Goal: Information Seeking & Learning: Find contact information

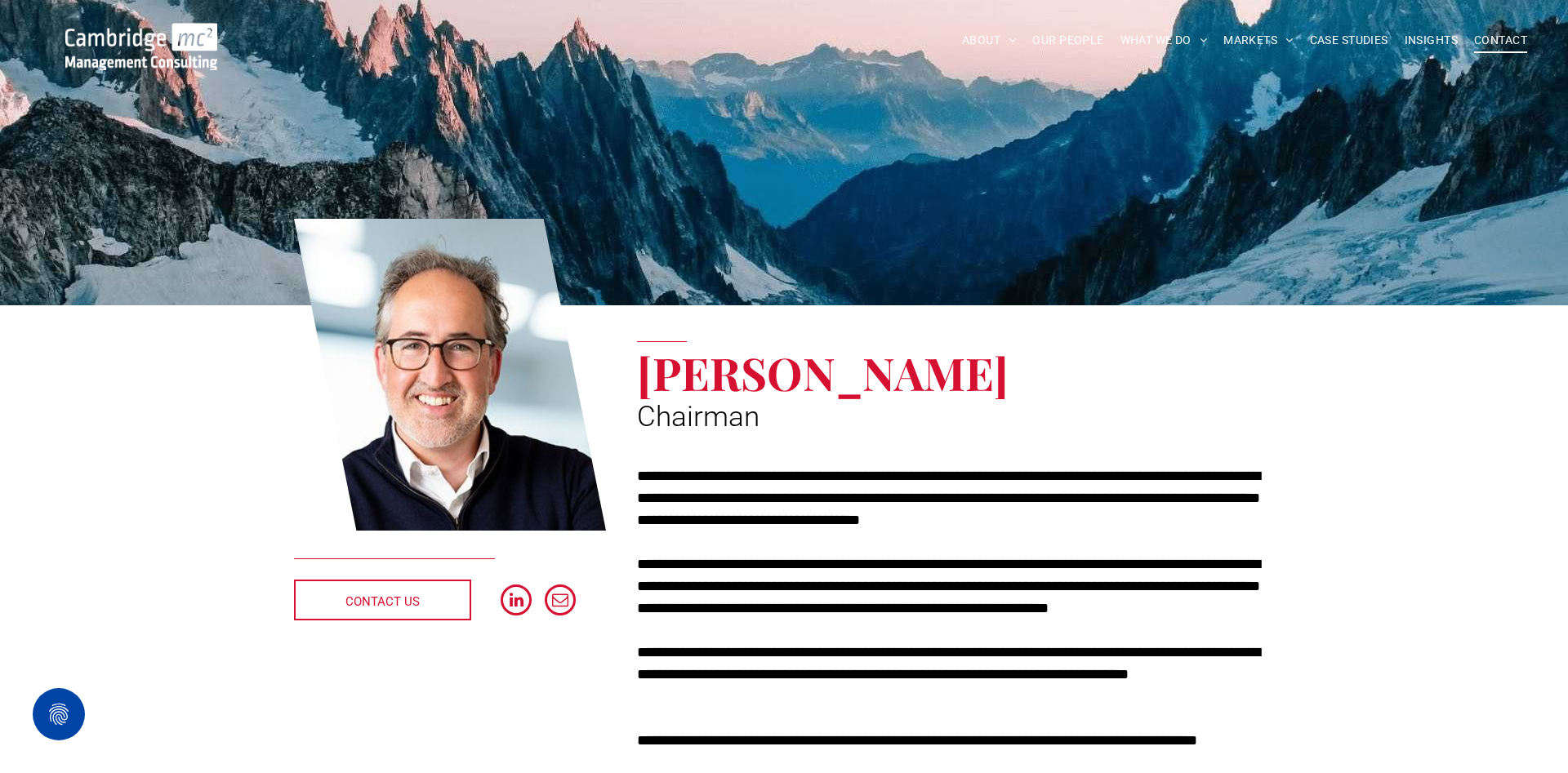
click at [1519, 37] on span "CONTACT" at bounding box center [1500, 40] width 53 height 25
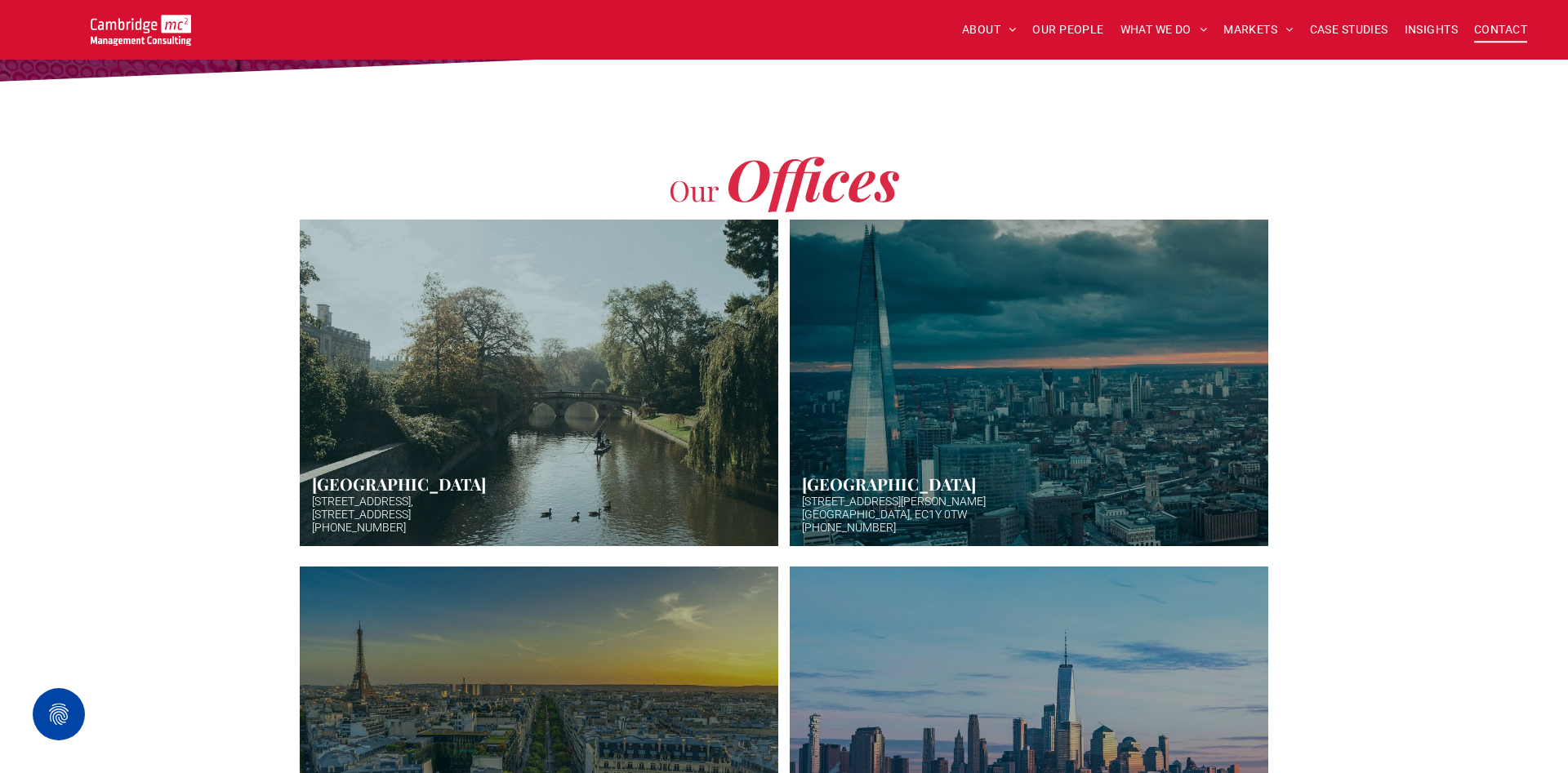
scroll to position [333, 0]
click at [482, 412] on link "Hazy afternoon photo of river and bridge in Cambridge. Punt boat in middle-dist…" at bounding box center [539, 383] width 507 height 346
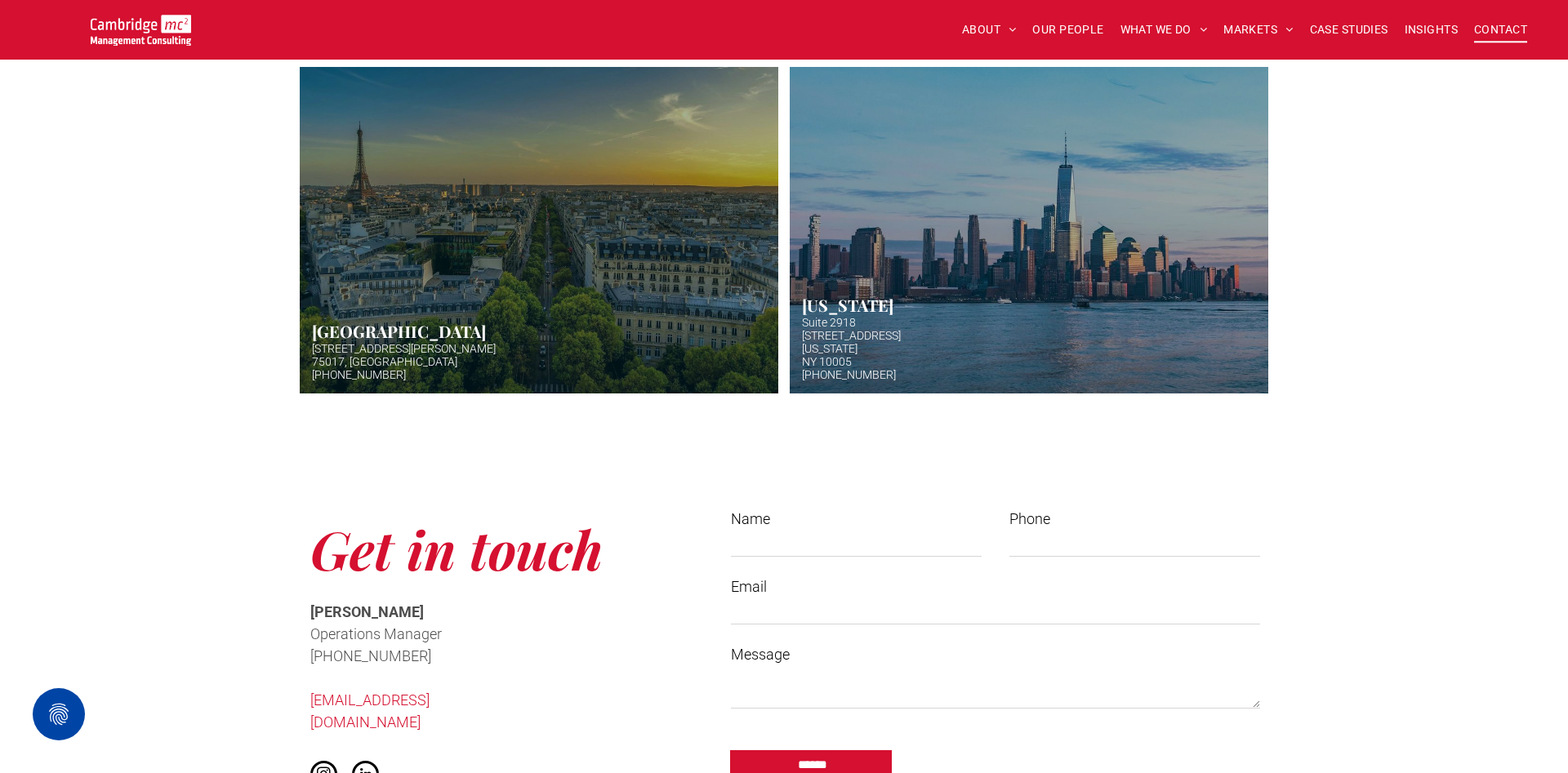
scroll to position [416, 0]
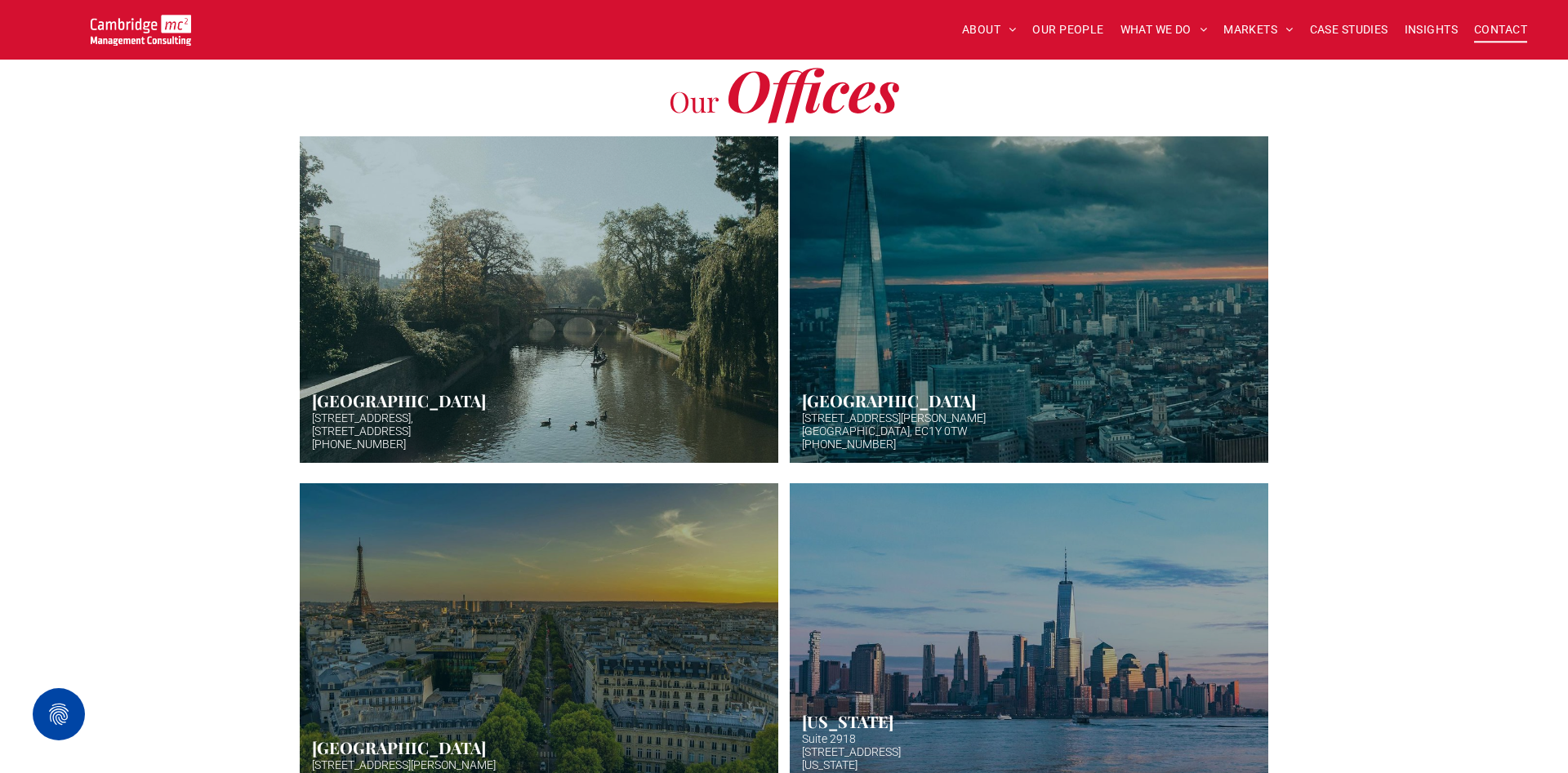
click at [878, 423] on link "Aerial photo of Tower Bridge, London. Thames snakes into distance. Hazy backgro…" at bounding box center [1028, 299] width 507 height 346
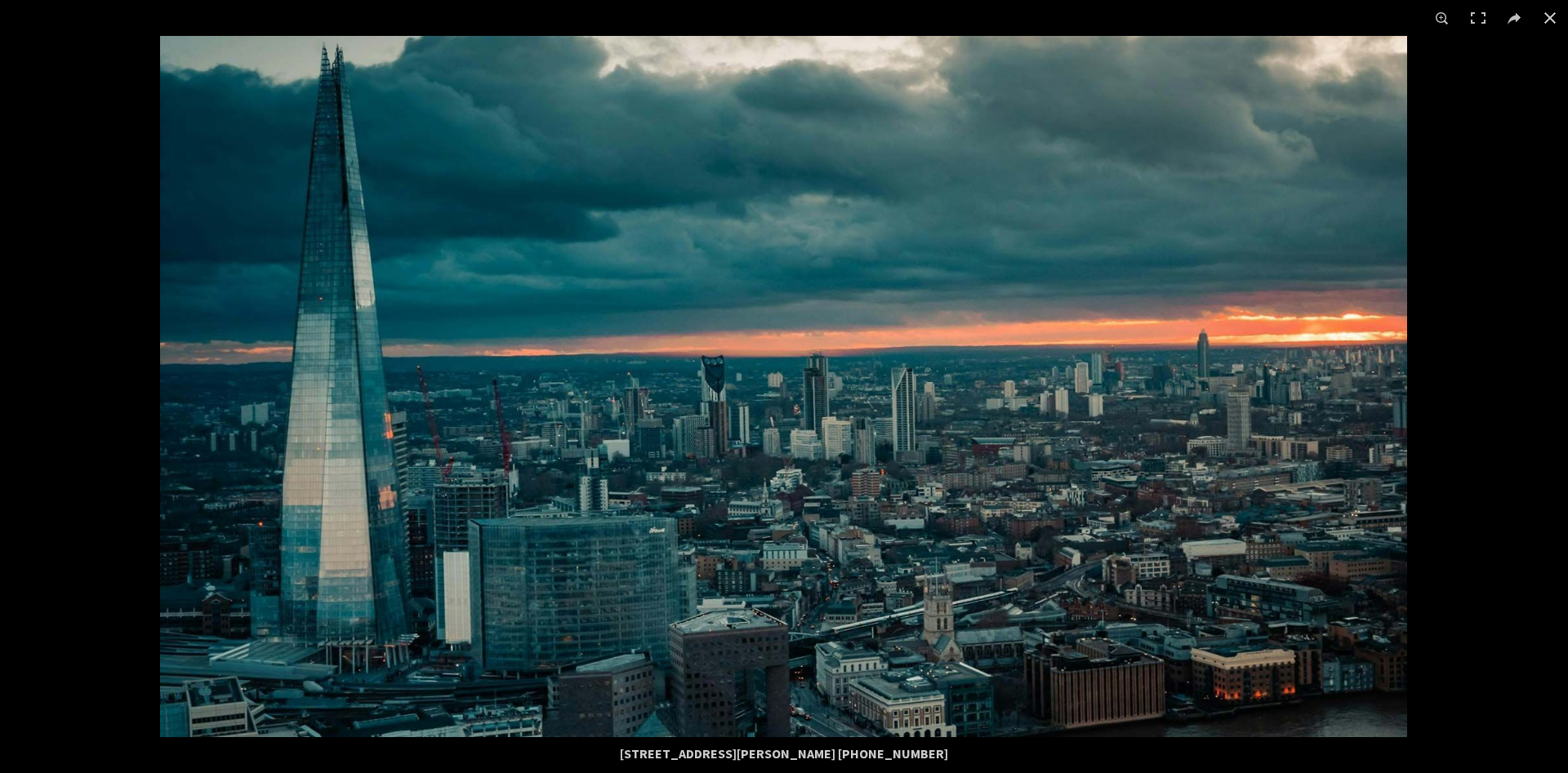
click at [812, 762] on div "[STREET_ADDRESS][PERSON_NAME] [PHONE_NUMBER]" at bounding box center [784, 754] width 784 height 33
drag, startPoint x: 828, startPoint y: 750, endPoint x: 776, endPoint y: 742, distance: 52.6
click at [776, 742] on div "[STREET_ADDRESS][PERSON_NAME] [PHONE_NUMBER]" at bounding box center [784, 754] width 784 height 33
copy div "EC1Y 0TW"
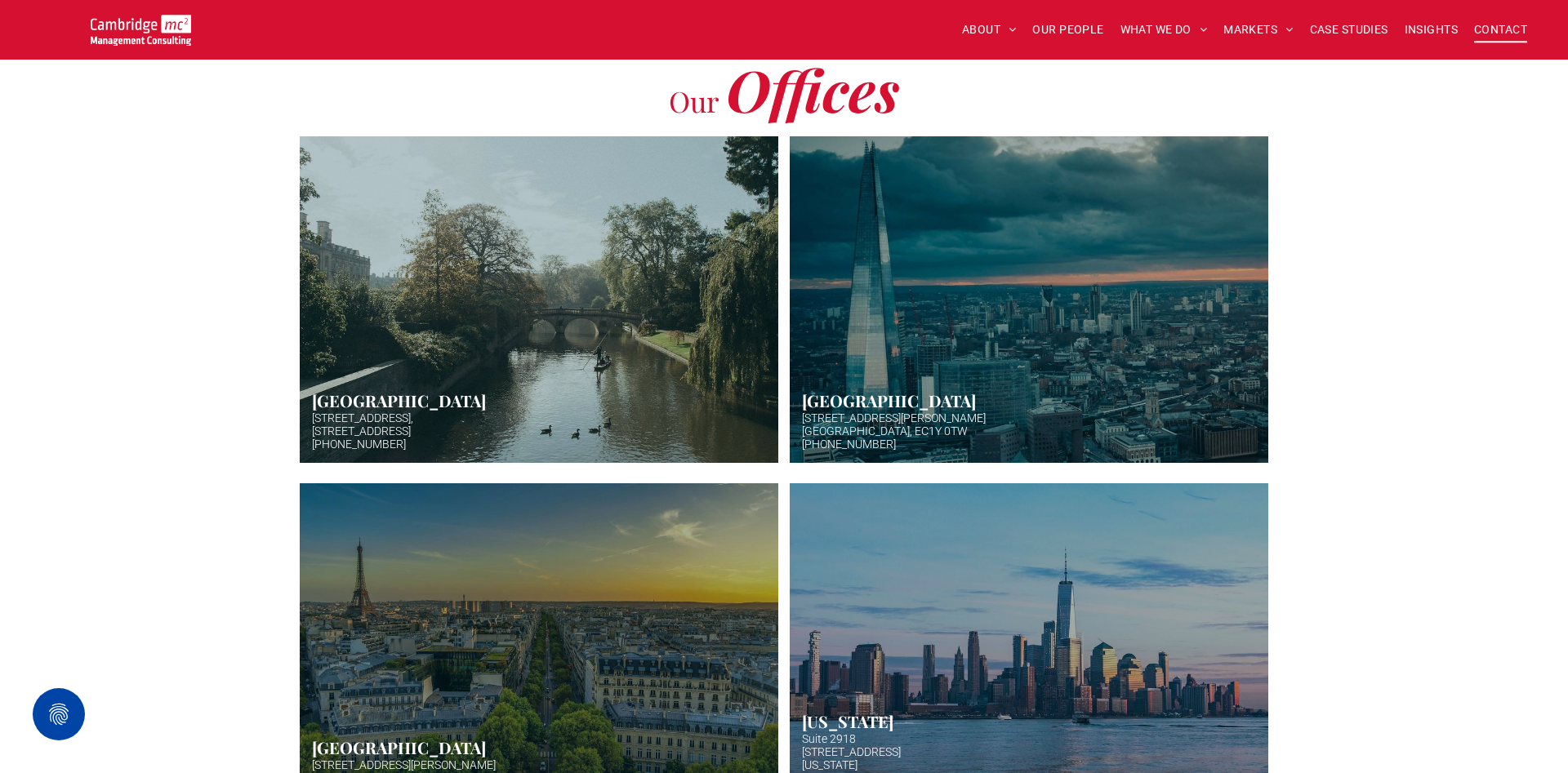
click at [491, 380] on link "Hazy afternoon photo of river and bridge in Cambridge. Punt boat in middle-dist…" at bounding box center [539, 299] width 507 height 346
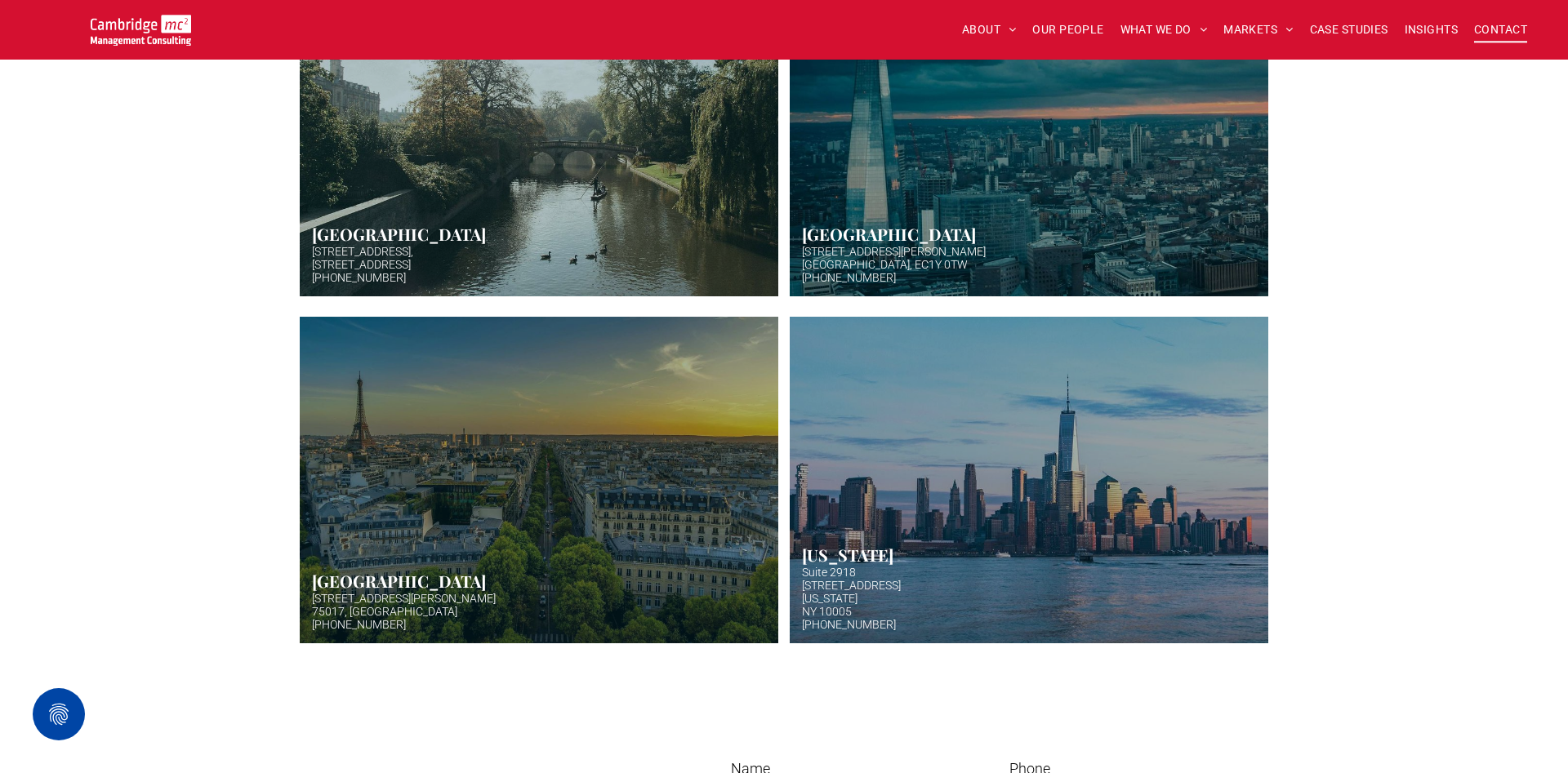
scroll to position [416, 0]
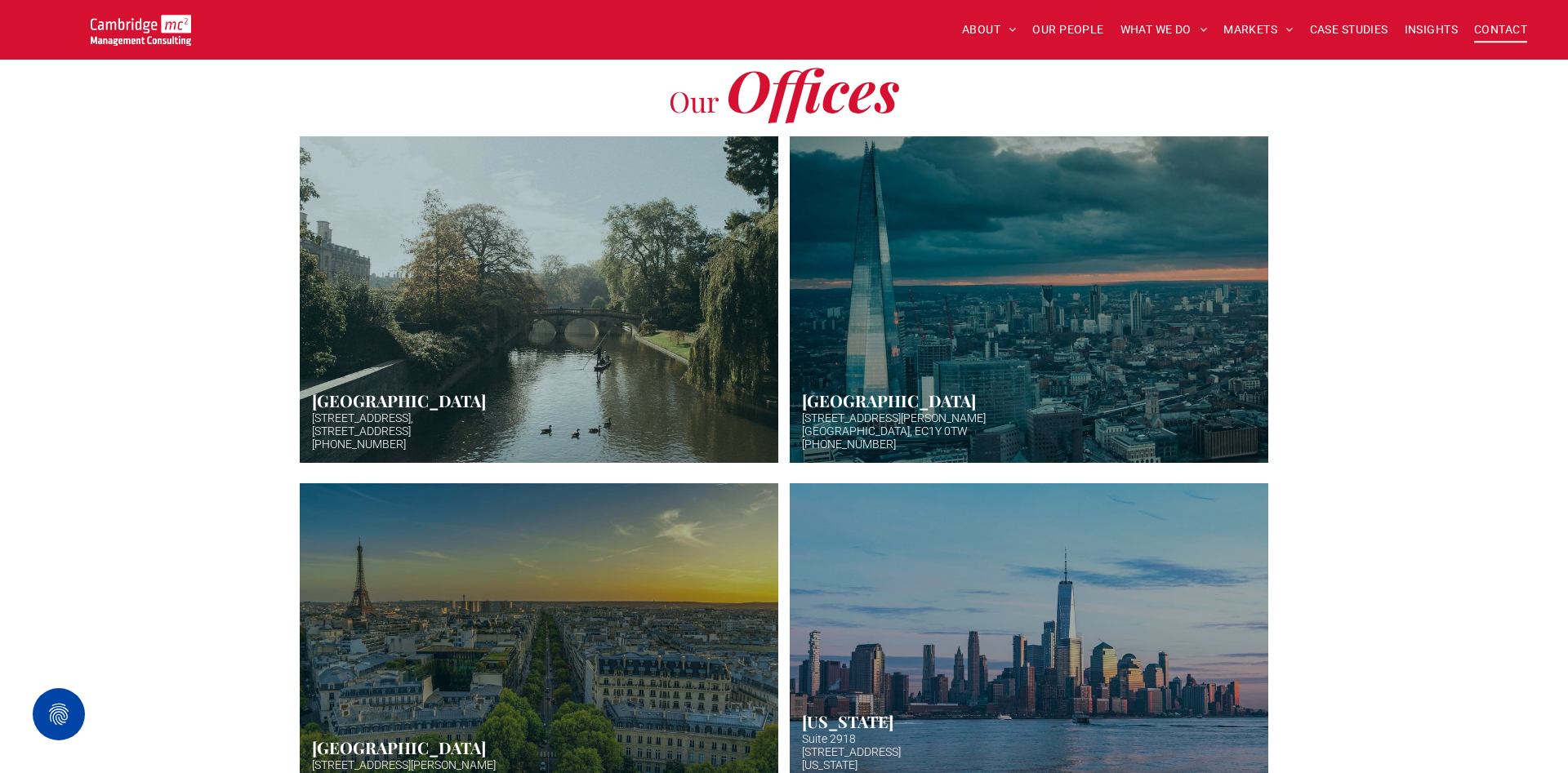
click at [477, 344] on link "Hazy afternoon photo of river and bridge in Cambridge. Punt boat in middle-dist…" at bounding box center [539, 299] width 507 height 346
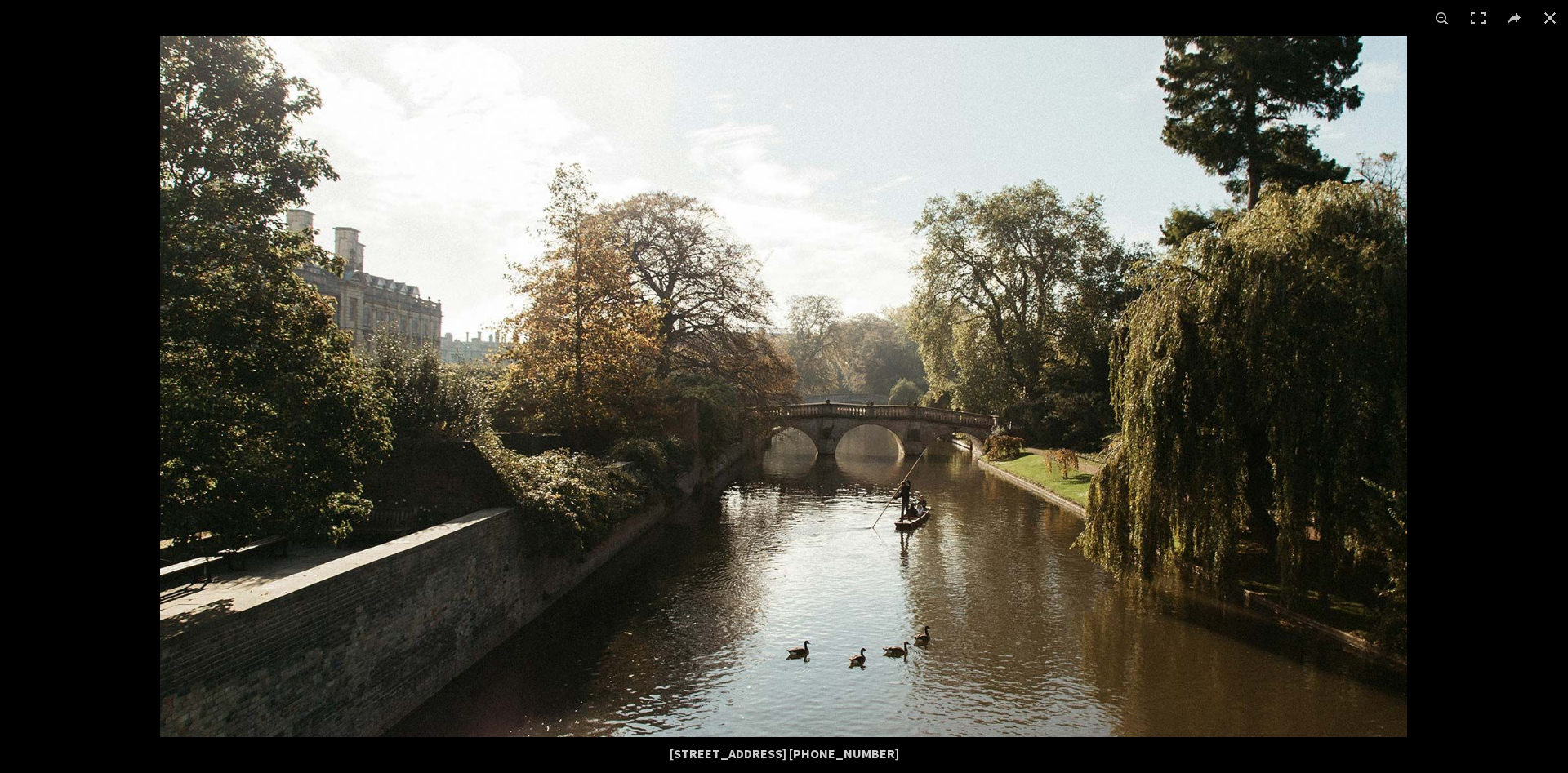
drag, startPoint x: 950, startPoint y: 761, endPoint x: 872, endPoint y: 754, distance: 78.3
click at [872, 754] on div "[STREET_ADDRESS] [PHONE_NUMBER]" at bounding box center [784, 754] width 784 height 33
copy div "1223 750335"
